Goal: Task Accomplishment & Management: Use online tool/utility

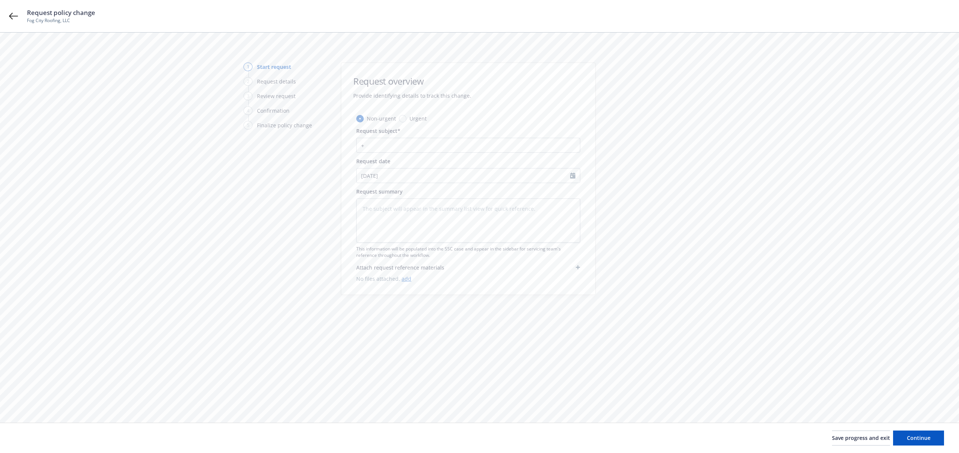
type textarea "x"
type input "+"
type textarea "x"
type input "U"
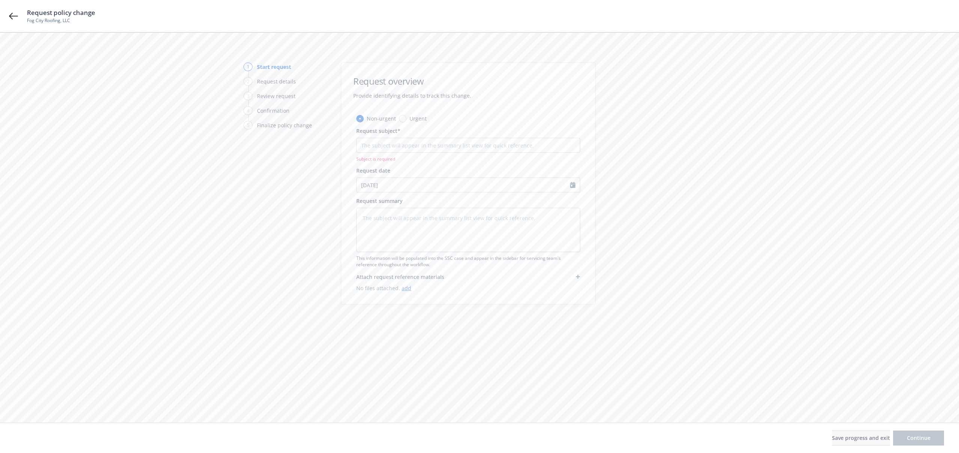
type textarea "x"
type input "Up"
type textarea "x"
type input "U"
type textarea "x"
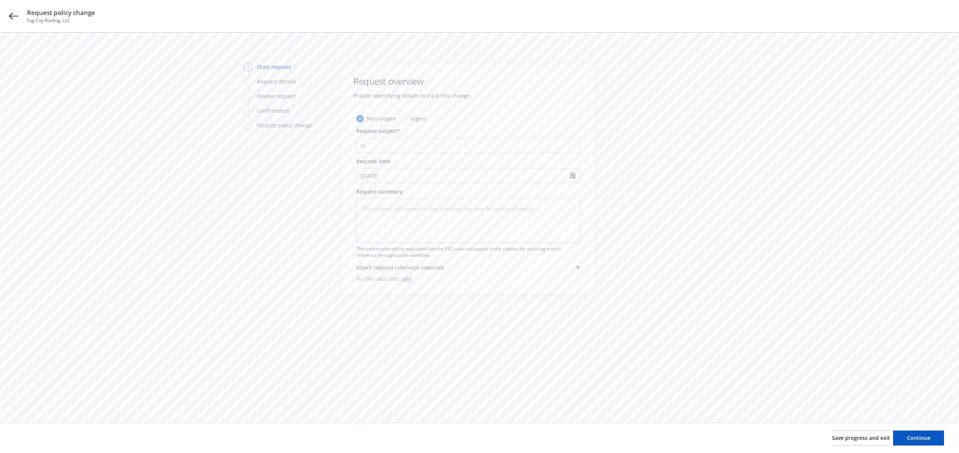
type textarea "x"
type input "R"
type textarea "x"
type input "Re"
type textarea "x"
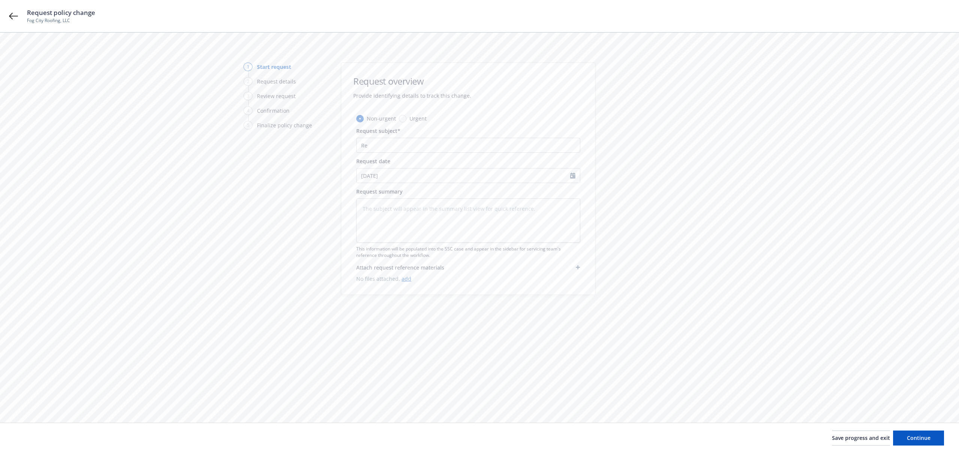
type input "Rev"
type textarea "x"
type input "Revi"
type textarea "x"
type input "[PERSON_NAME]"
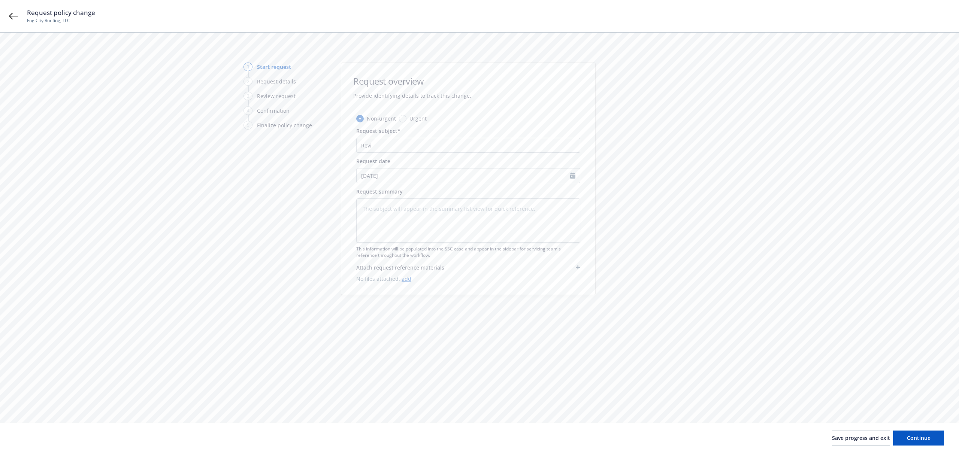
type textarea "x"
type input "Revise"
type textarea "x"
type input "Revise"
type textarea "x"
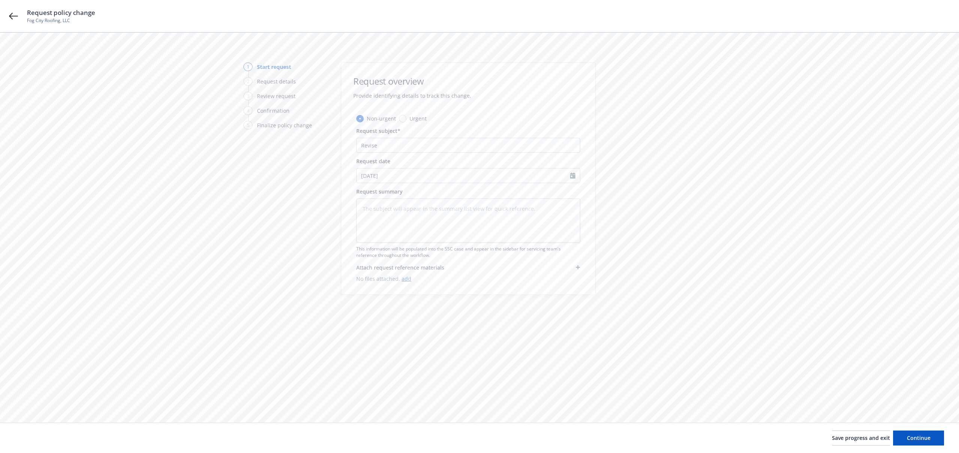
type input "Revise F"
type textarea "x"
type input "Revise FN"
type textarea "x"
type input "Revise FNI"
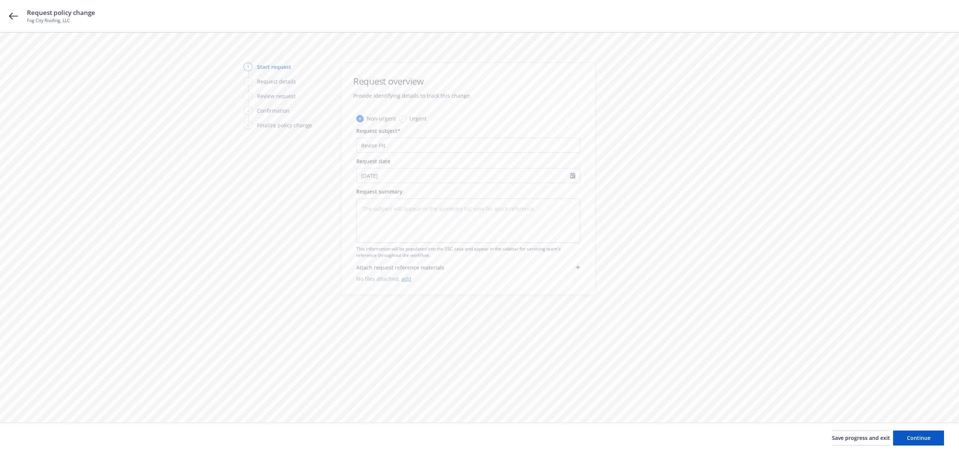
type textarea "x"
type input "Revise FNI"
type textarea "x"
type input "Revise FNI t"
type textarea "x"
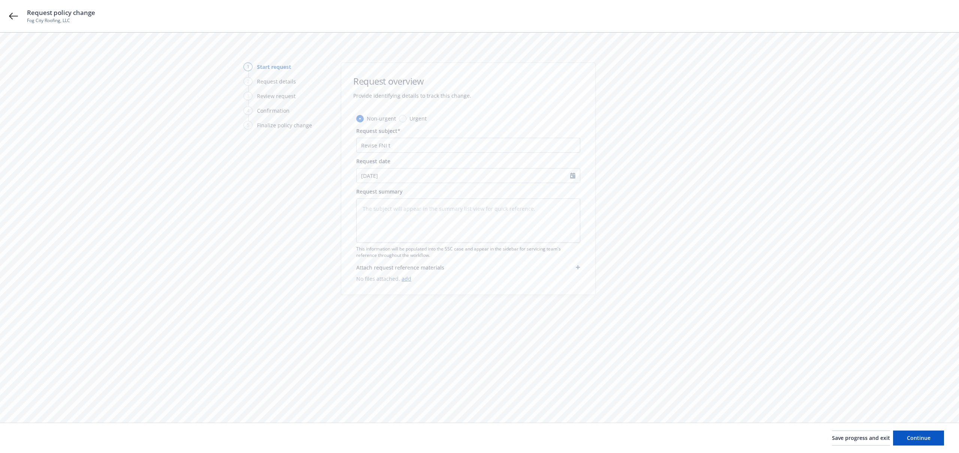
type input "Revise FNI to"
type textarea "x"
type input "Revise FNI to"
type textarea "x"
type input "Revise FNI to F"
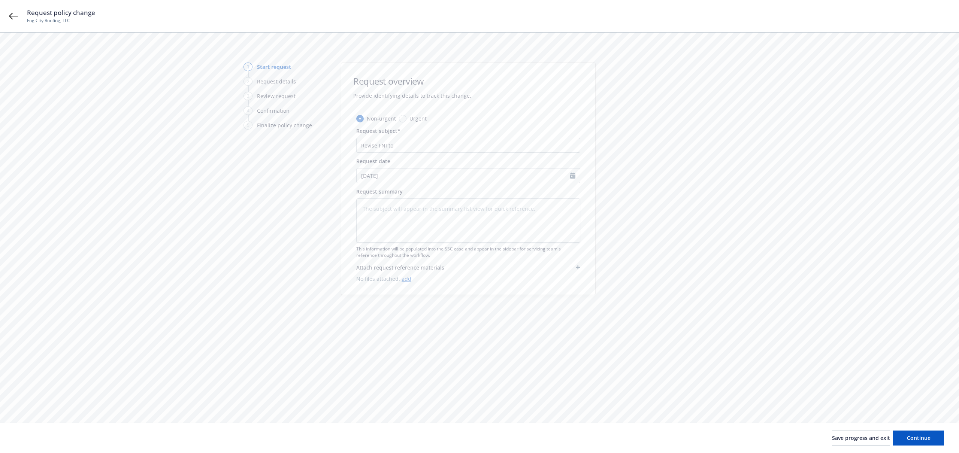
type textarea "x"
type input "Revise FNI to Fo"
type textarea "x"
type input "Revise FNI to Fog"
type textarea "x"
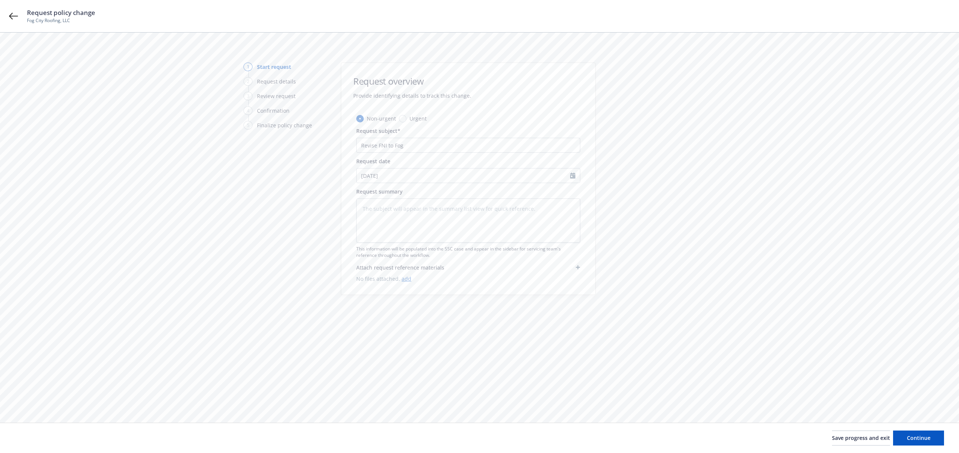
type input "Revise FNI to Fog"
type textarea "x"
type input "Revise FNI to Fog C"
type textarea "x"
type input "Revise FNI to Fog Ci"
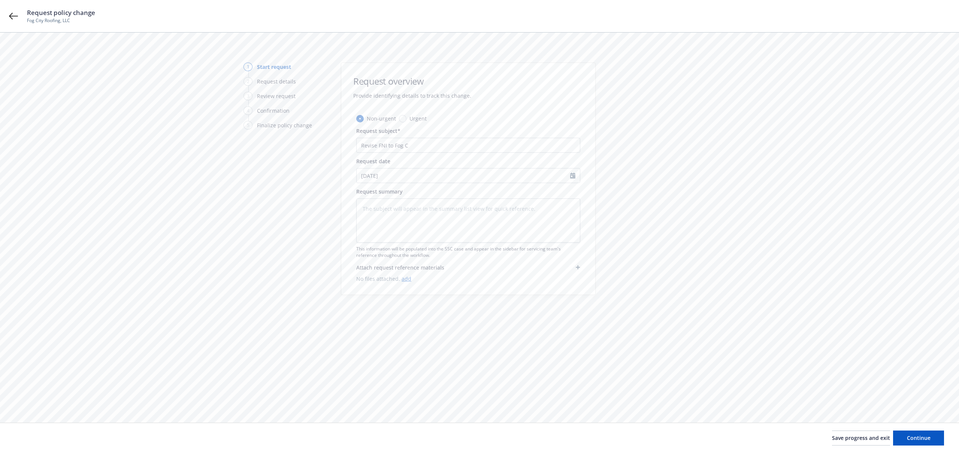
type textarea "x"
type input "Revise FNI to Fog Cit"
type textarea "x"
type input "Revise FNI to [GEOGRAPHIC_DATA]"
type textarea "x"
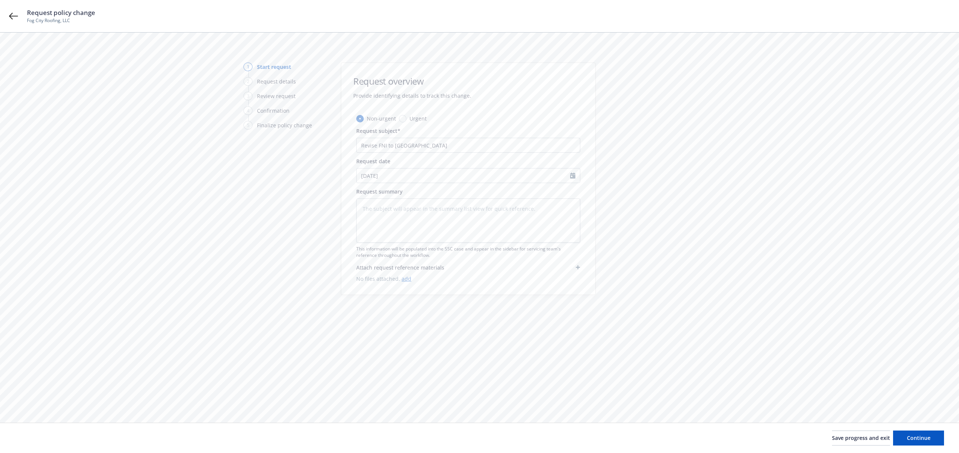
type input "Revise FNI to [GEOGRAPHIC_DATA]"
type textarea "x"
type input "Revise FNI to Fog City R"
type textarea "x"
type input "Revise FNI to Fog City Ro"
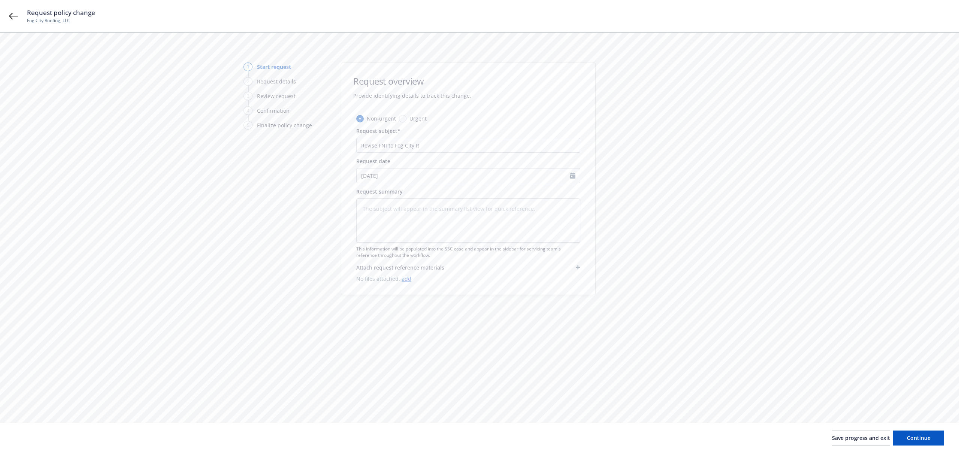
type textarea "x"
type input "Revise FNI to Fog City Roo"
type textarea "x"
type input "Revise FNI to Fog City Roof"
type textarea "x"
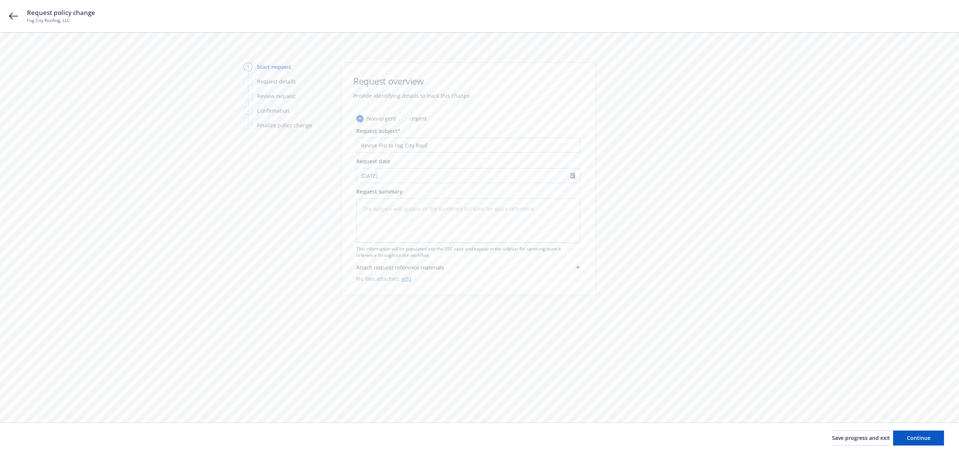
type input "Revise FNI to Fog City Roofi"
type textarea "x"
type input "Revise FNI to Fog City Roofin"
type textarea "x"
type input "Revise FNI to Fog City Roofing"
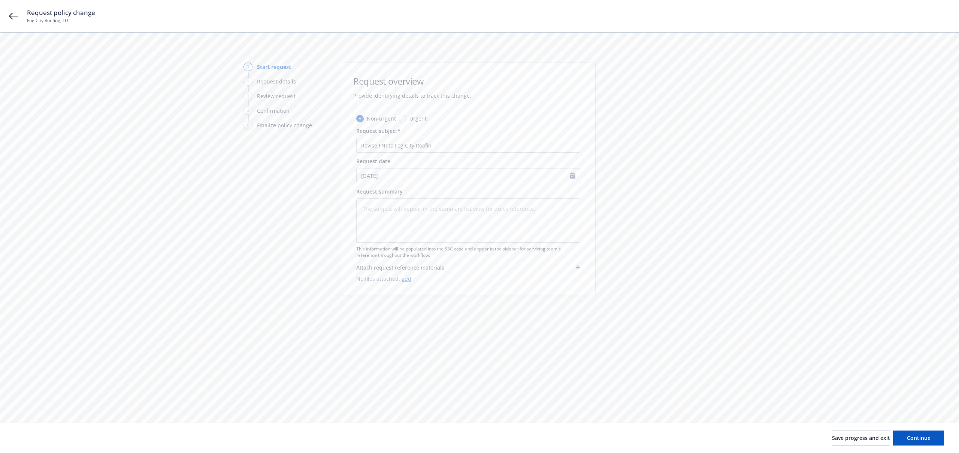
type textarea "x"
type input "Revise FNI to Fog City Roofing"
type textarea "x"
type input "Revise FNI to Fog City Roofing &"
type textarea "x"
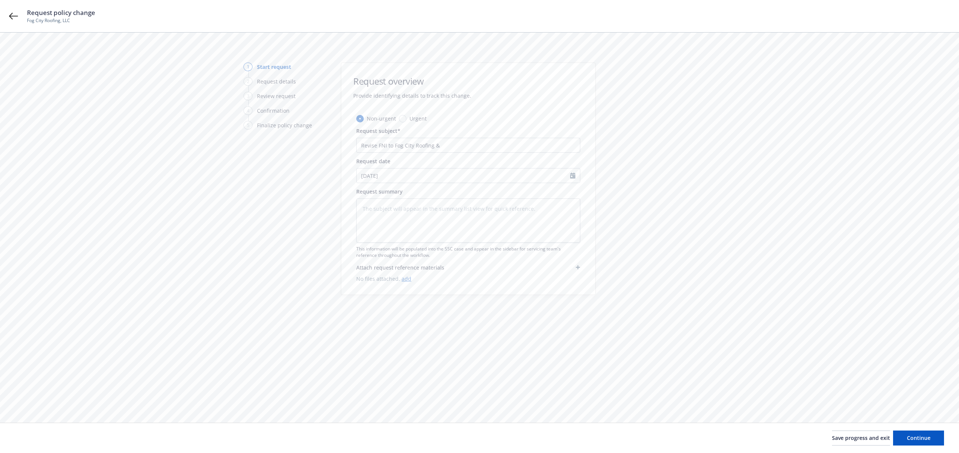
type input "Revise FNI to Fog City Roofing &"
type textarea "x"
type input "Revise FNI to Fog City Roofing & C"
type textarea "x"
type input "Revise FNI to Fog City Roofing & Co"
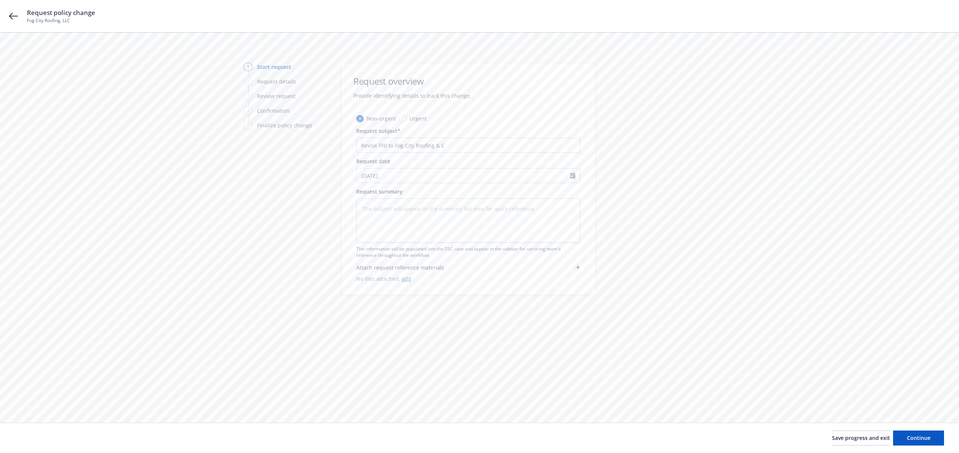
type textarea "x"
type input "Revise FNI to Fog City Roofing & Con"
type textarea "x"
type input "Revise FNI to Fog City Roofing & Cons"
type textarea "x"
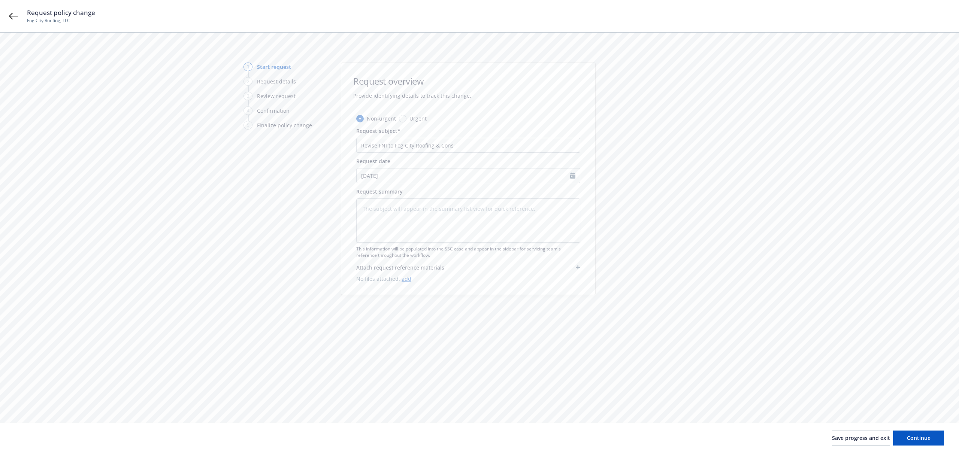
type input "Revise FNI to Fog City Roofing & Const"
type textarea "x"
type input "Revise FNI to Fog City Roofing & Constr"
type textarea "x"
type input "Revise FNI to Fog City Roofing & Constru"
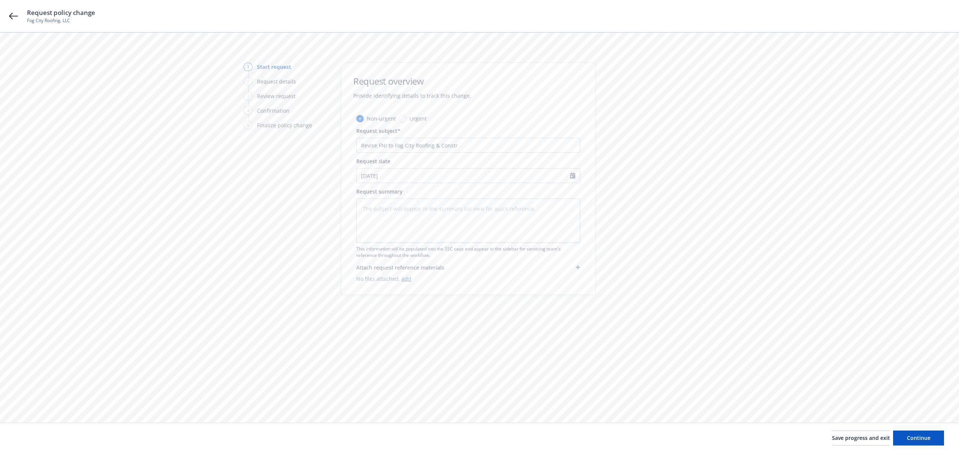
type textarea "x"
type input "Revise FNI to Fog City Roofing & Construc"
type textarea "x"
type input "Revise FNI to Fog City Roofing & Construct"
type textarea "x"
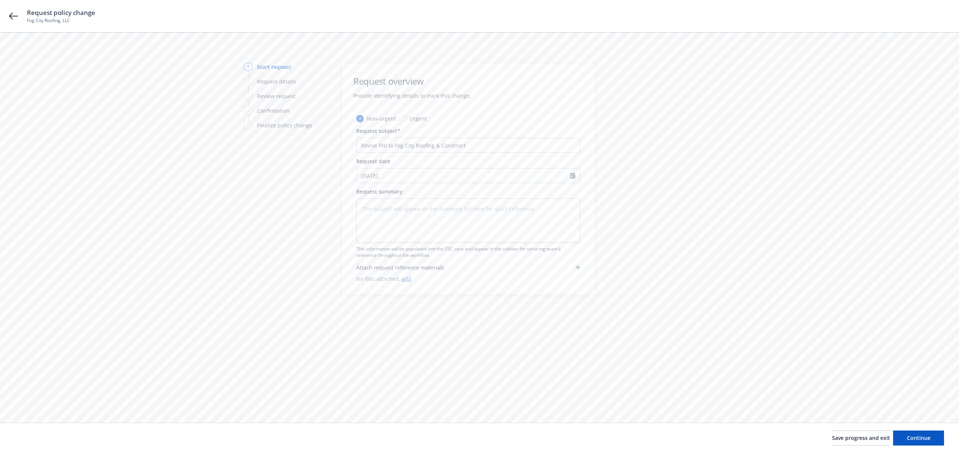
type input "Revise FNI to Fog City Roofing & Constructi"
type textarea "x"
type input "Revise FNI to Fog City Roofing & Constructio"
type textarea "x"
type input "Revise FNI to Fog City Roofing & Construction"
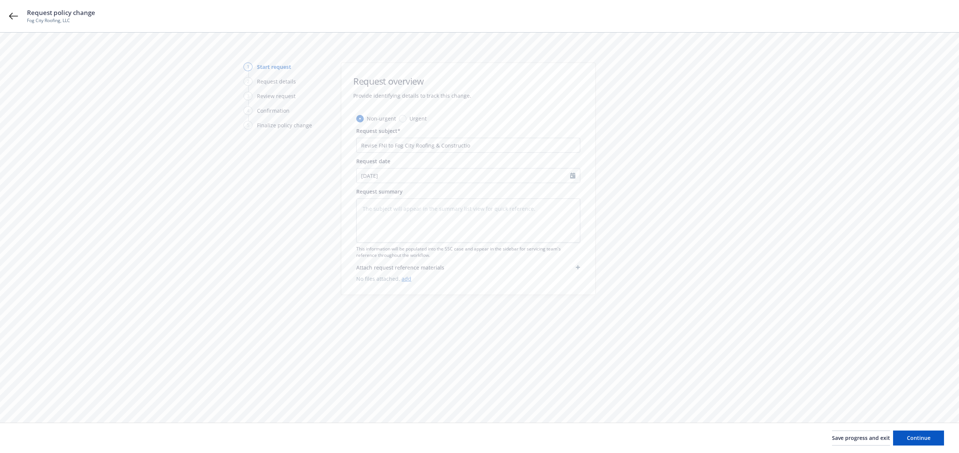
type textarea "x"
type input "Revise FNI to Fog City Roofing & Construction"
click at [12, 15] on icon at bounding box center [13, 16] width 9 height 9
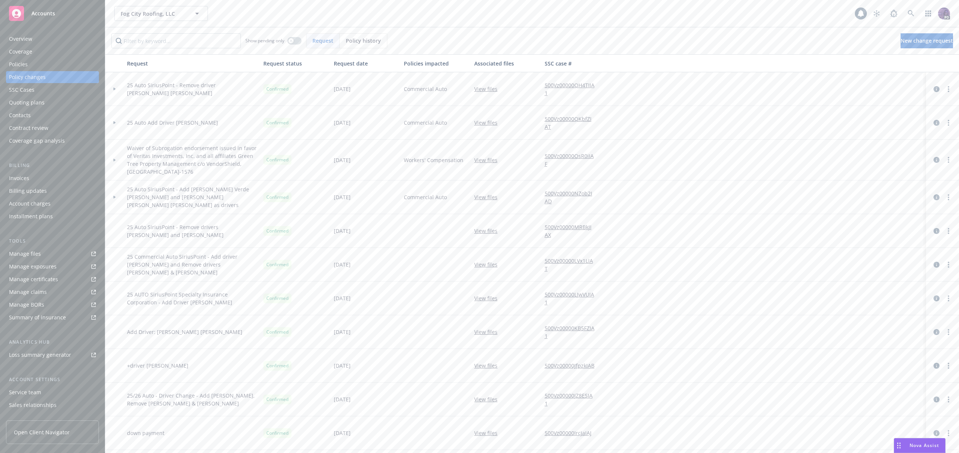
click at [63, 41] on div "Overview" at bounding box center [52, 39] width 87 height 12
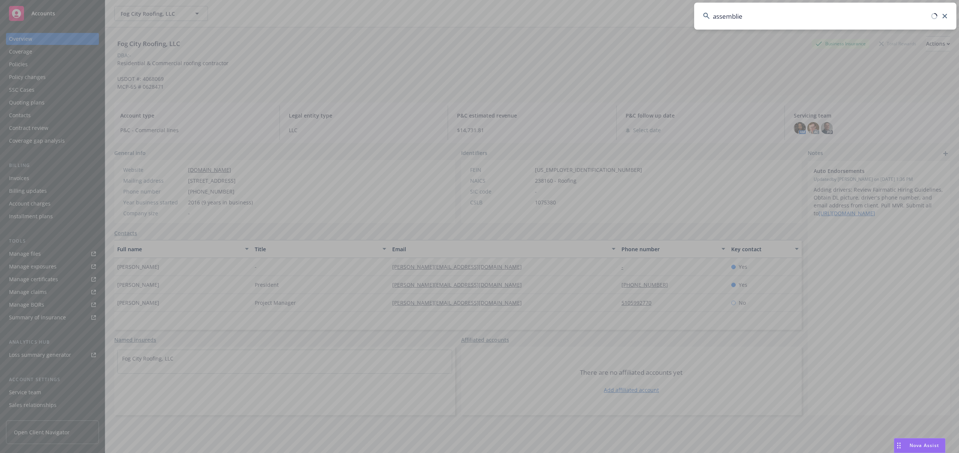
type input "assemblies"
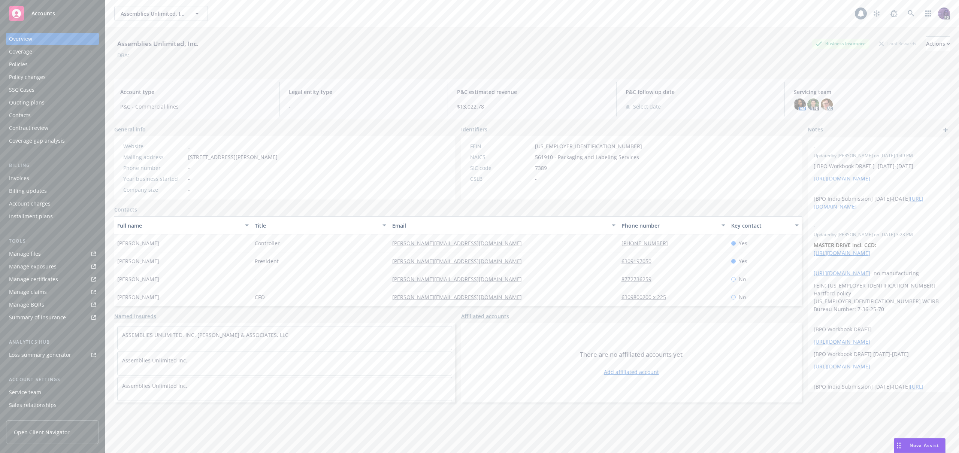
click at [82, 59] on div "Policies" at bounding box center [52, 64] width 87 height 12
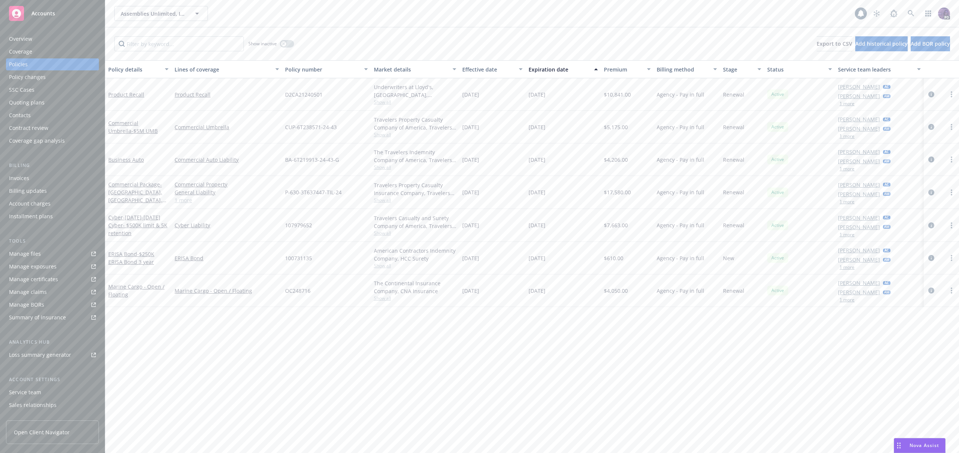
click at [71, 42] on div "Overview" at bounding box center [52, 39] width 87 height 12
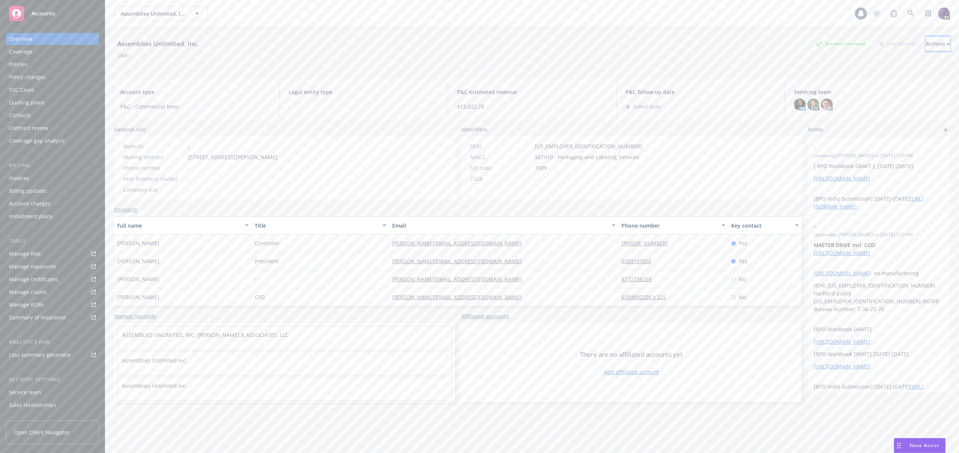
click at [926, 43] on div "Actions" at bounding box center [938, 44] width 24 height 14
click at [901, 88] on link "Copy logging email" at bounding box center [888, 94] width 123 height 15
click at [357, 13] on div "Assemblies Unlimited, Inc. Assemblies Unlimited, Inc." at bounding box center [484, 13] width 741 height 15
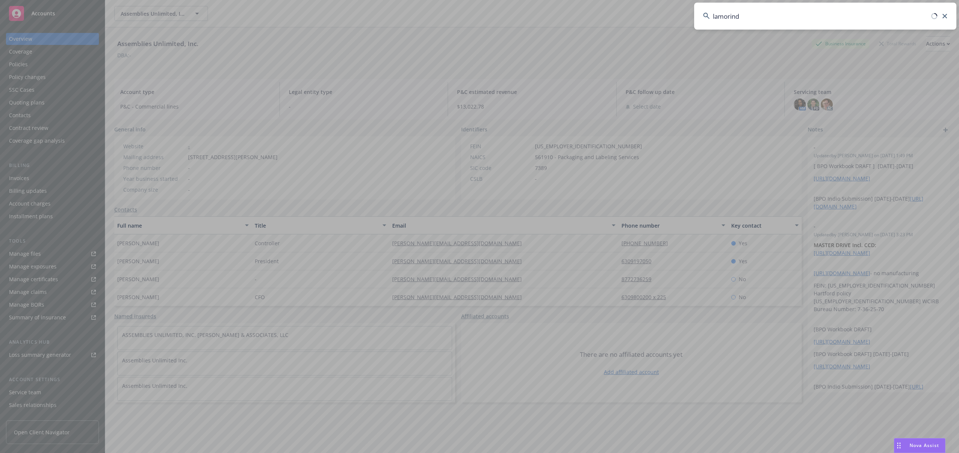
type input "lamorinda"
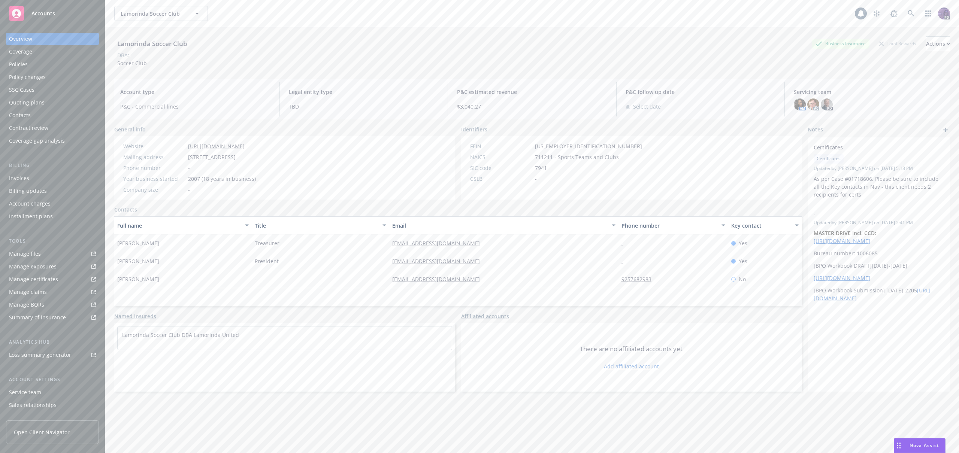
click at [43, 63] on div "Policies" at bounding box center [52, 64] width 87 height 12
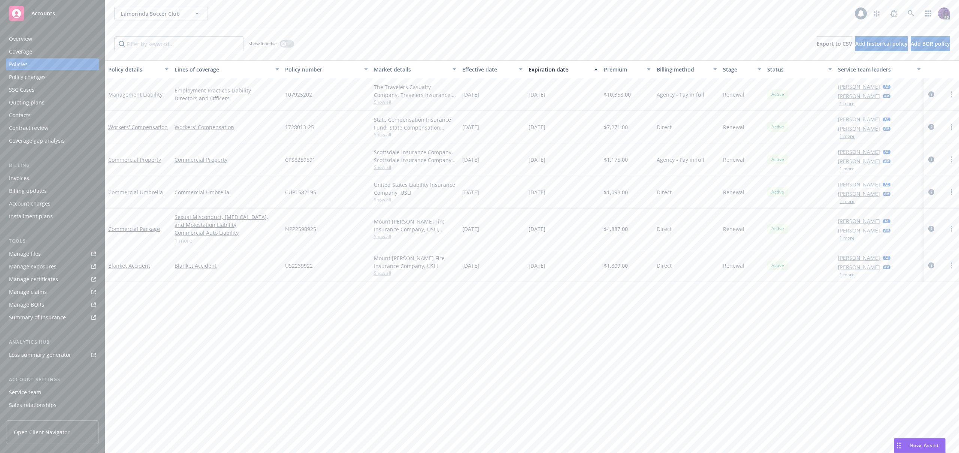
click at [53, 142] on div "Coverage gap analysis" at bounding box center [37, 141] width 56 height 12
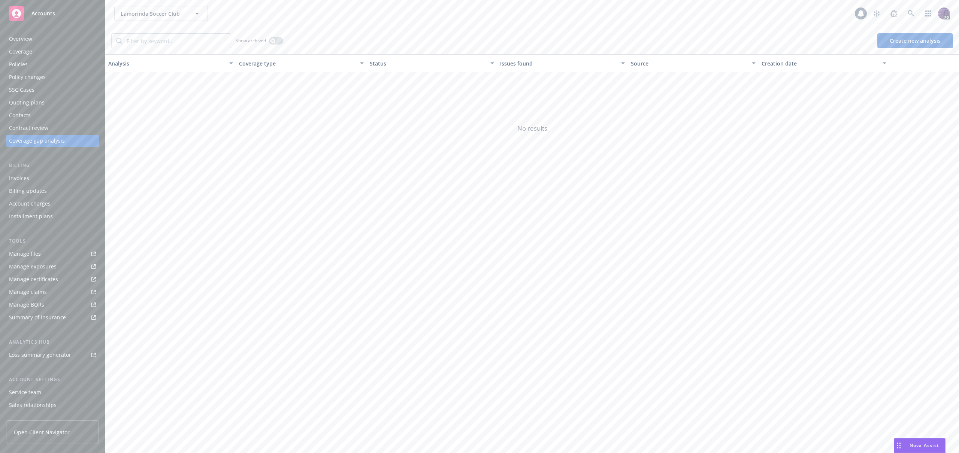
click at [909, 45] on button "Create new analysis" at bounding box center [915, 40] width 76 height 15
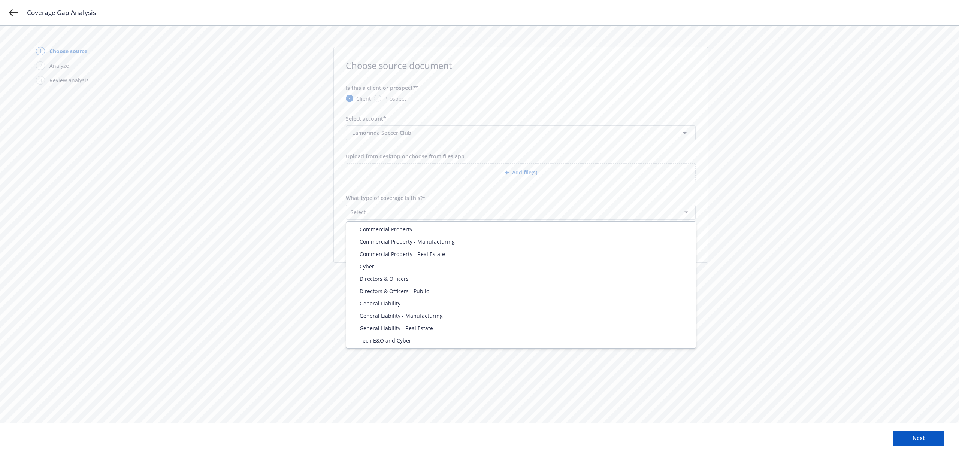
click at [470, 211] on html "Coverage Gap Analysis 1 Choose source 2 Analyze 3 Review analysis Choose source…" at bounding box center [479, 226] width 959 height 453
click at [13, 13] on html "Coverage Gap Analysis 1 Choose source 2 Analyze 3 Review analysis Choose source…" at bounding box center [479, 226] width 959 height 453
click at [14, 13] on icon at bounding box center [13, 12] width 9 height 9
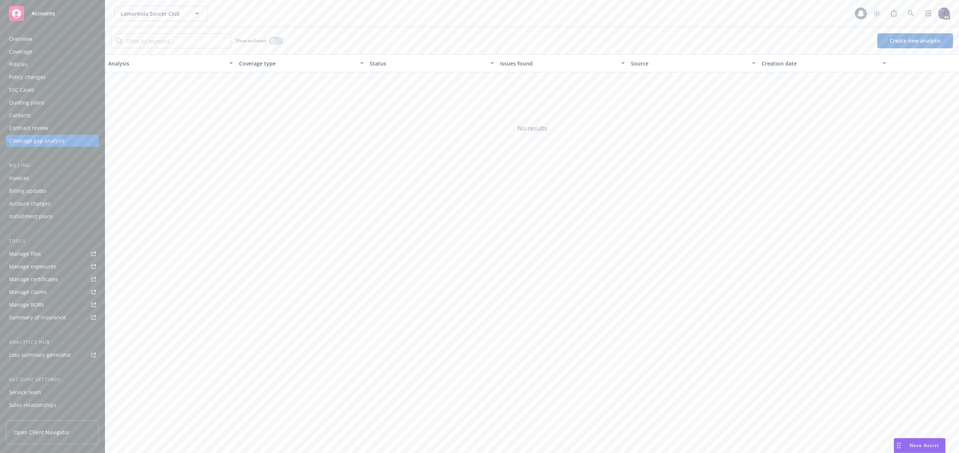
click at [907, 444] on div "Nova Assist" at bounding box center [924, 445] width 42 height 6
click at [662, 429] on icon "button" at bounding box center [660, 428] width 5 height 5
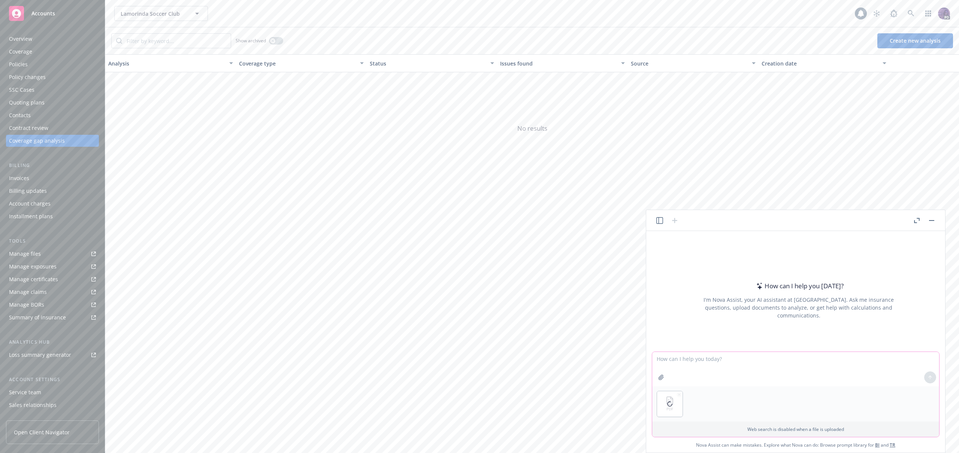
click at [720, 363] on textarea at bounding box center [795, 369] width 287 height 34
type textarea "please review this quote and provide a summary, potential gaps in coverage, and…"
click at [931, 377] on icon at bounding box center [929, 377] width 5 height 5
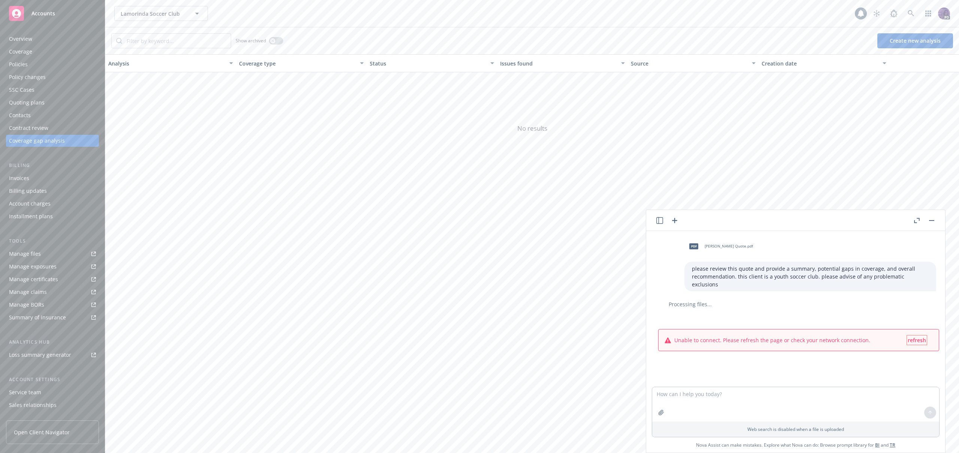
click at [908, 337] on span "refresh" at bounding box center [917, 340] width 18 height 7
